Goal: Task Accomplishment & Management: Manage account settings

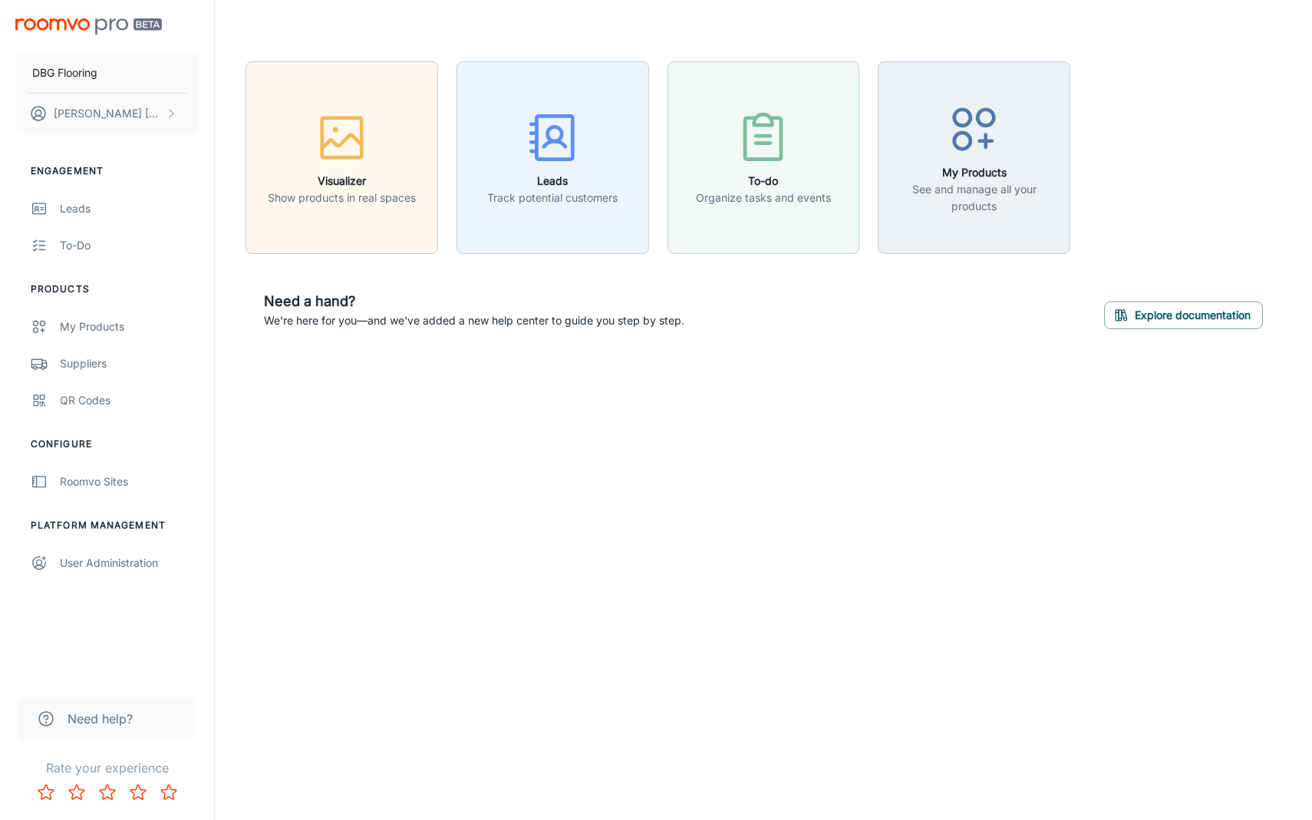
click at [291, 442] on div "DBG Flooring [PERSON_NAME] Engagement Leads To-do Products My Products Supplier…" at bounding box center [656, 410] width 1312 height 820
click at [282, 426] on div "DBG Flooring [PERSON_NAME] Engagement Leads To-do Products My Products Supplier…" at bounding box center [656, 410] width 1312 height 820
click at [104, 328] on div "My Products" at bounding box center [129, 326] width 139 height 17
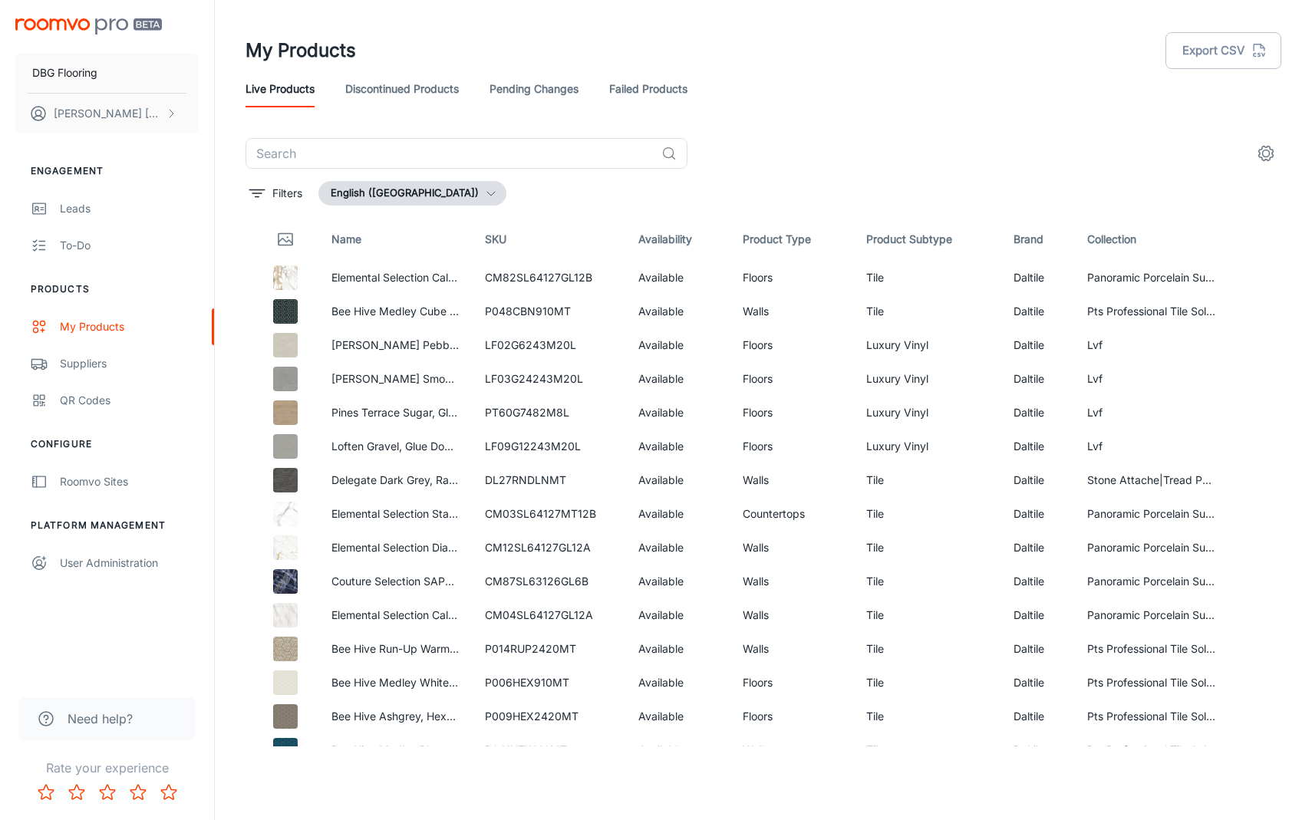
click at [252, 368] on td at bounding box center [282, 379] width 74 height 34
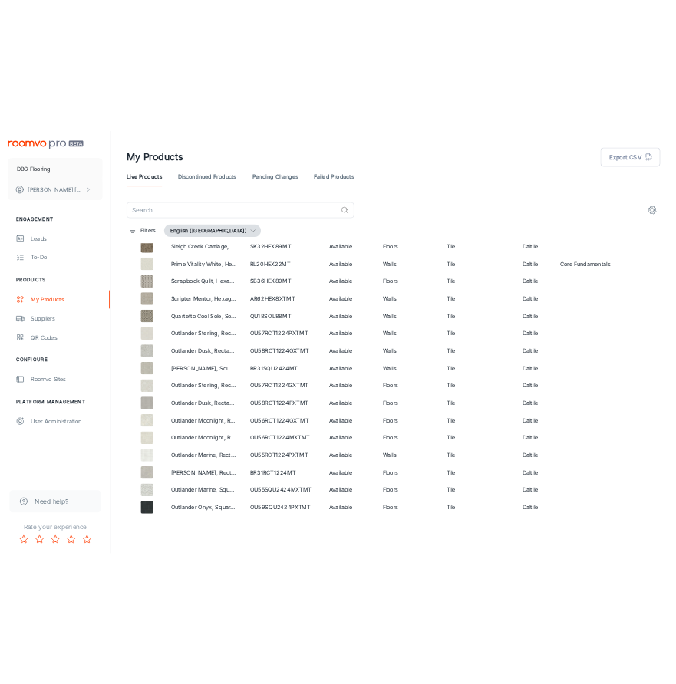
scroll to position [1371, 0]
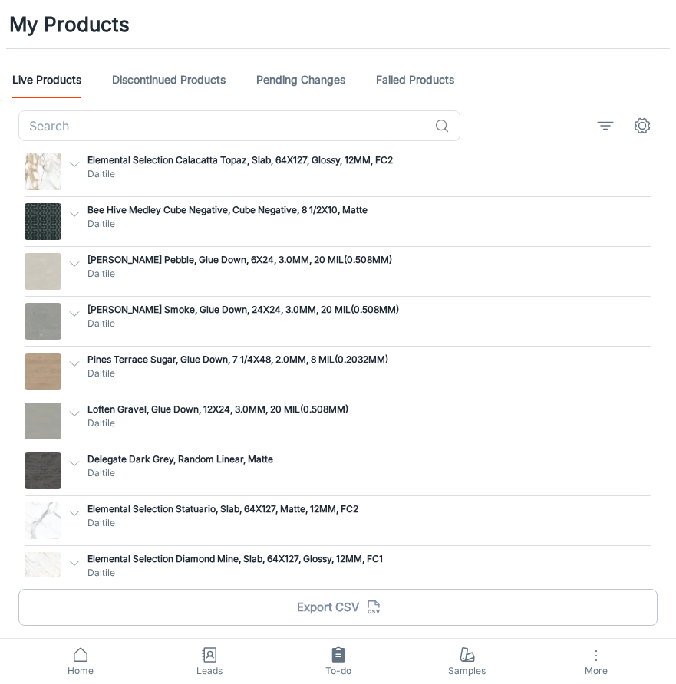
click at [478, 45] on div "My Products" at bounding box center [338, 24] width 676 height 48
click at [509, 45] on div "My Products" at bounding box center [338, 24] width 676 height 48
click at [523, 51] on header "My Products Live Products Discontinued Products Pending Changes Failed Products" at bounding box center [338, 49] width 676 height 98
click at [525, 59] on header "My Products Live Products Discontinued Products Pending Changes Failed Products" at bounding box center [338, 49] width 676 height 98
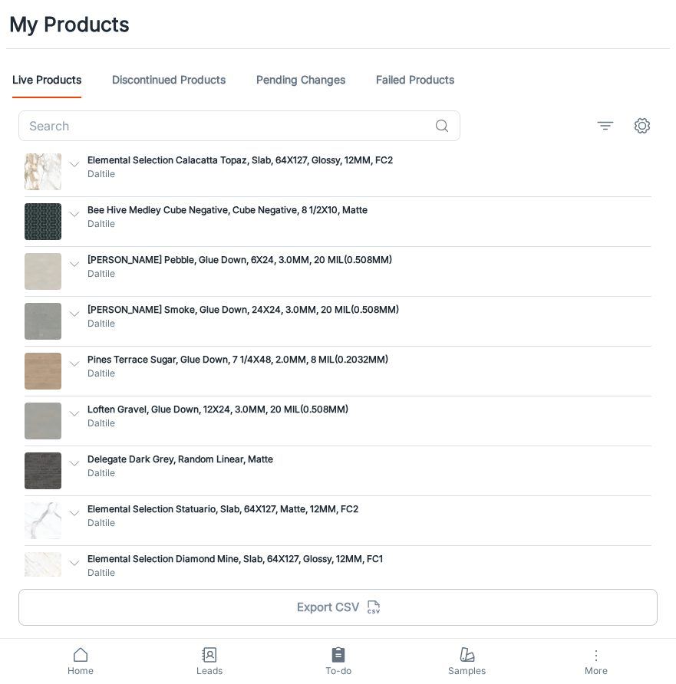
click at [532, 62] on div "Live Products Discontinued Products Pending Changes Failed Products" at bounding box center [337, 79] width 651 height 37
click at [528, 92] on div "Live Products Discontinued Products Pending Changes Failed Products" at bounding box center [337, 79] width 651 height 37
click at [490, 82] on div "Live Products Discontinued Products Pending Changes Failed Products" at bounding box center [337, 79] width 651 height 37
